Goal: Navigation & Orientation: Find specific page/section

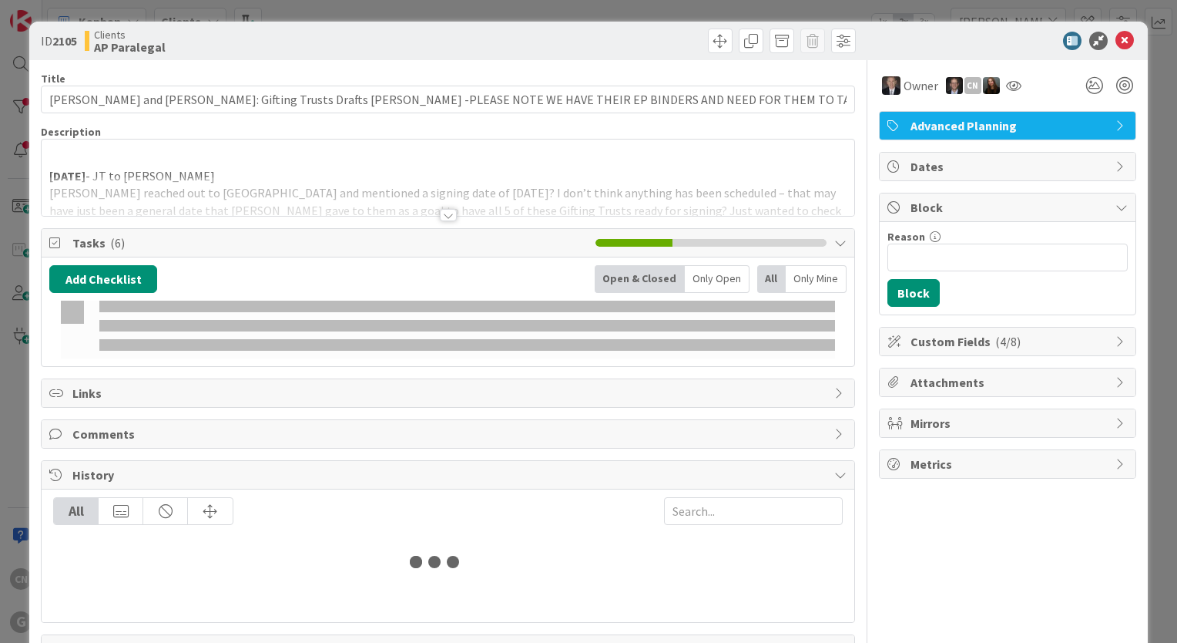
type input "bumpous"
